Goal: Check status: Check status

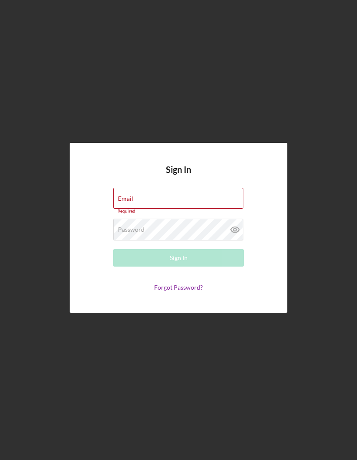
type input "[EMAIL_ADDRESS][DOMAIN_NAME]"
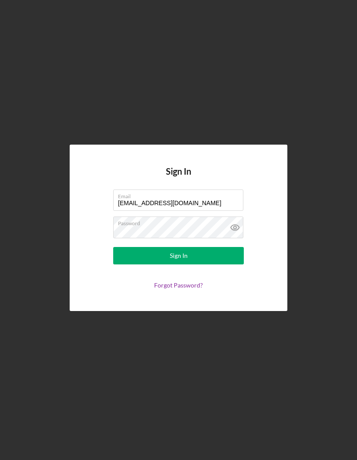
click at [210, 264] on button "Sign In" at bounding box center [178, 255] width 131 height 17
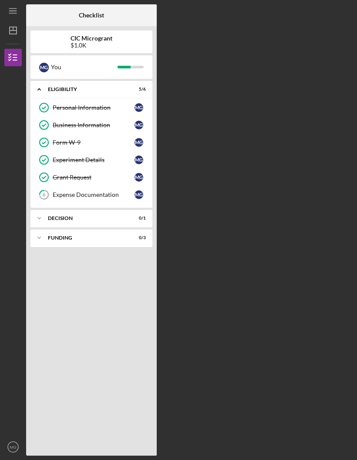
click at [98, 196] on div "Expense Documentation" at bounding box center [94, 194] width 82 height 7
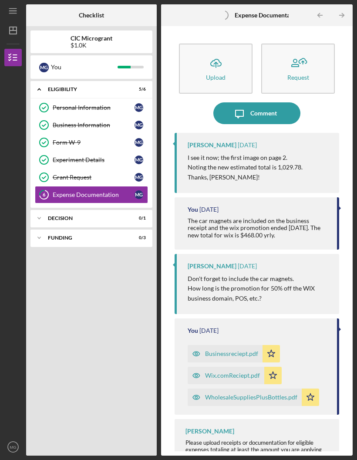
scroll to position [30, 0]
